Goal: Information Seeking & Learning: Learn about a topic

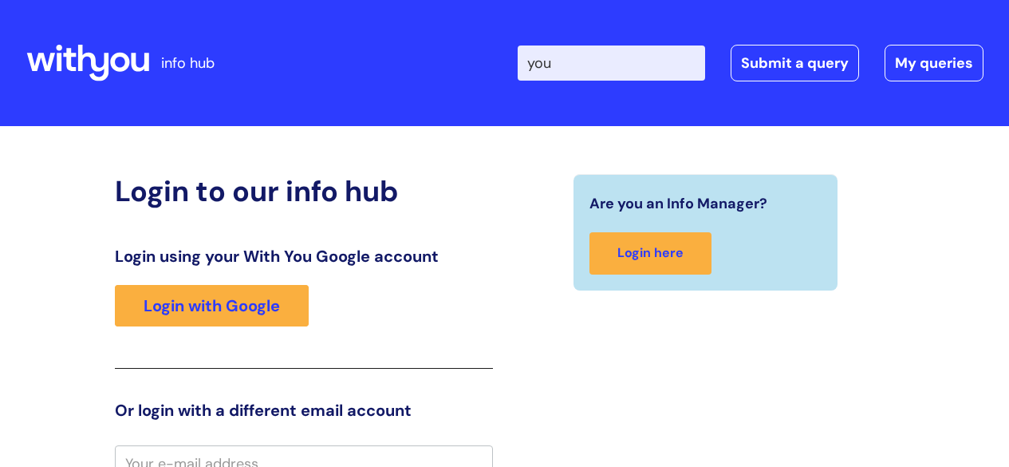
scroll to position [14, 0]
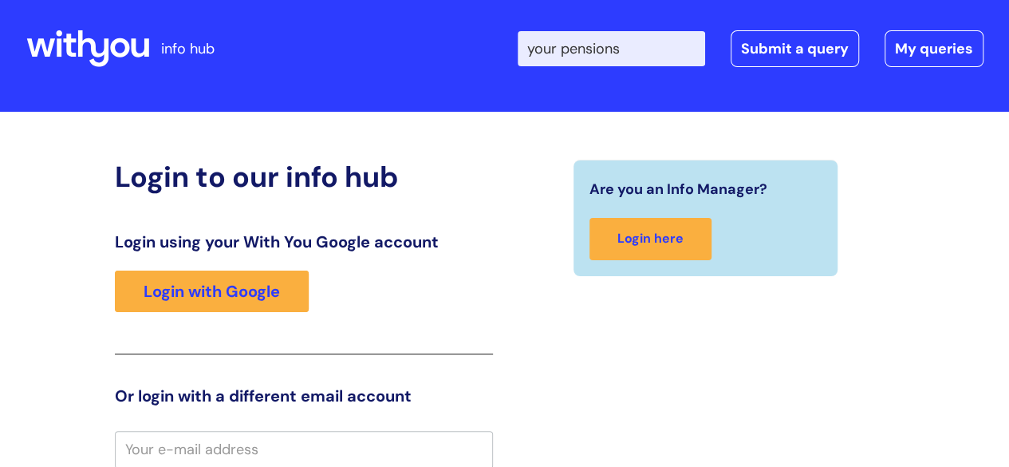
type input "your pensions"
click button "Search" at bounding box center [0, 0] width 0 height 0
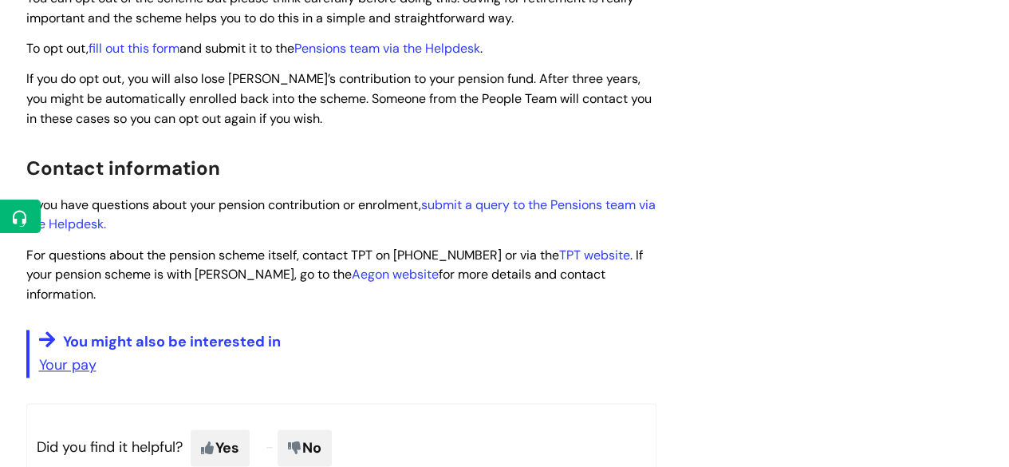
scroll to position [1029, 0]
